Goal: Information Seeking & Learning: Find specific fact

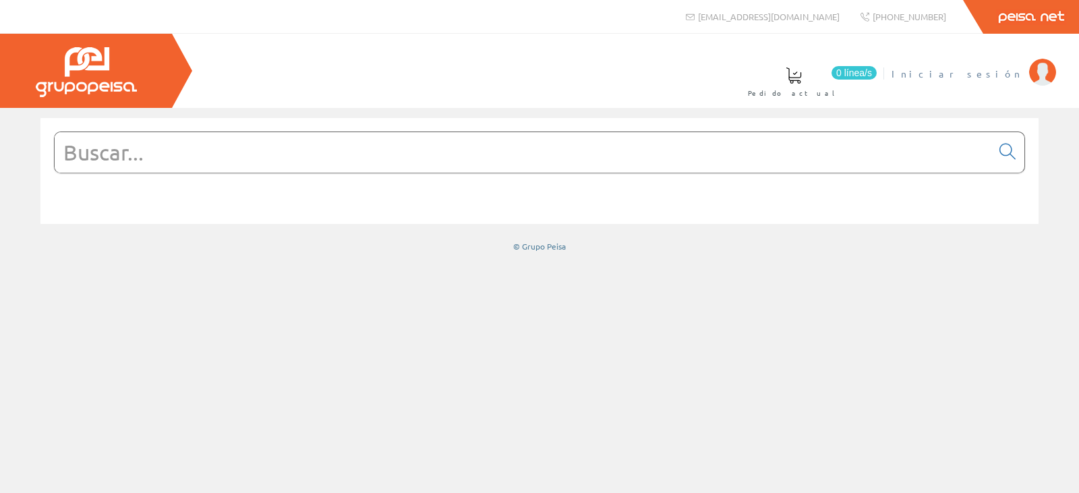
click at [1017, 73] on span "Iniciar sesión" at bounding box center [956, 73] width 131 height 13
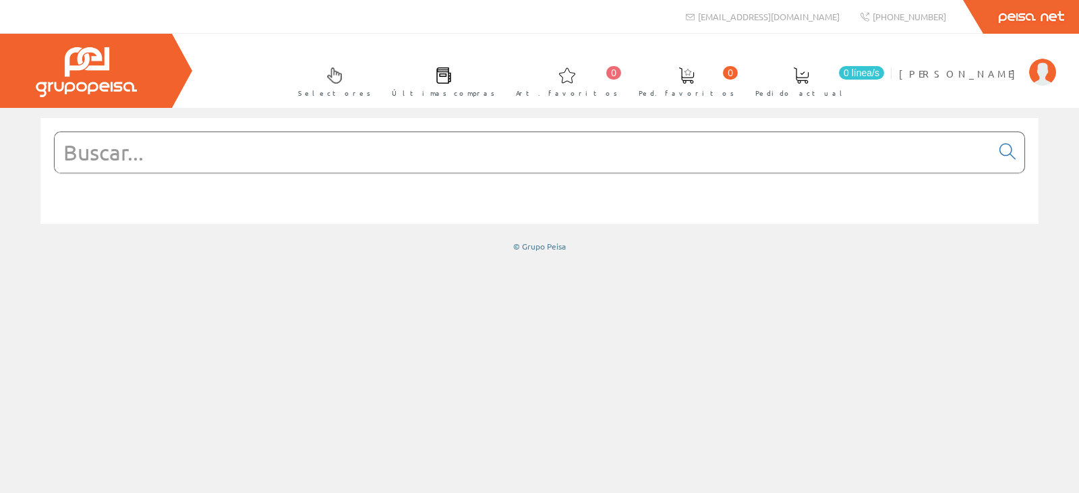
click at [338, 149] on input "text" at bounding box center [523, 152] width 936 height 40
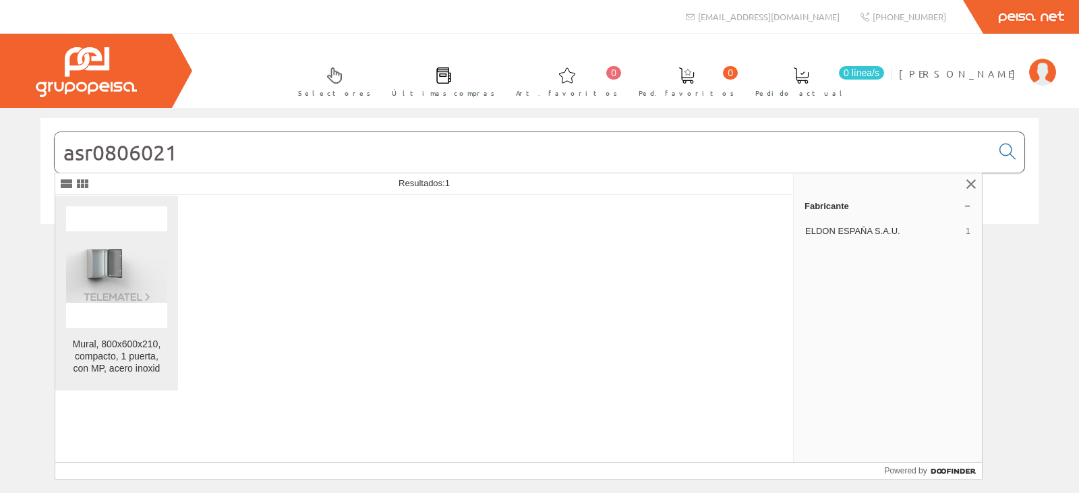
type input "asr0806021"
click at [113, 343] on div "Mural, 800x600x210, compacto, 1 puerta, con MP, acero inoxid" at bounding box center [116, 356] width 101 height 36
